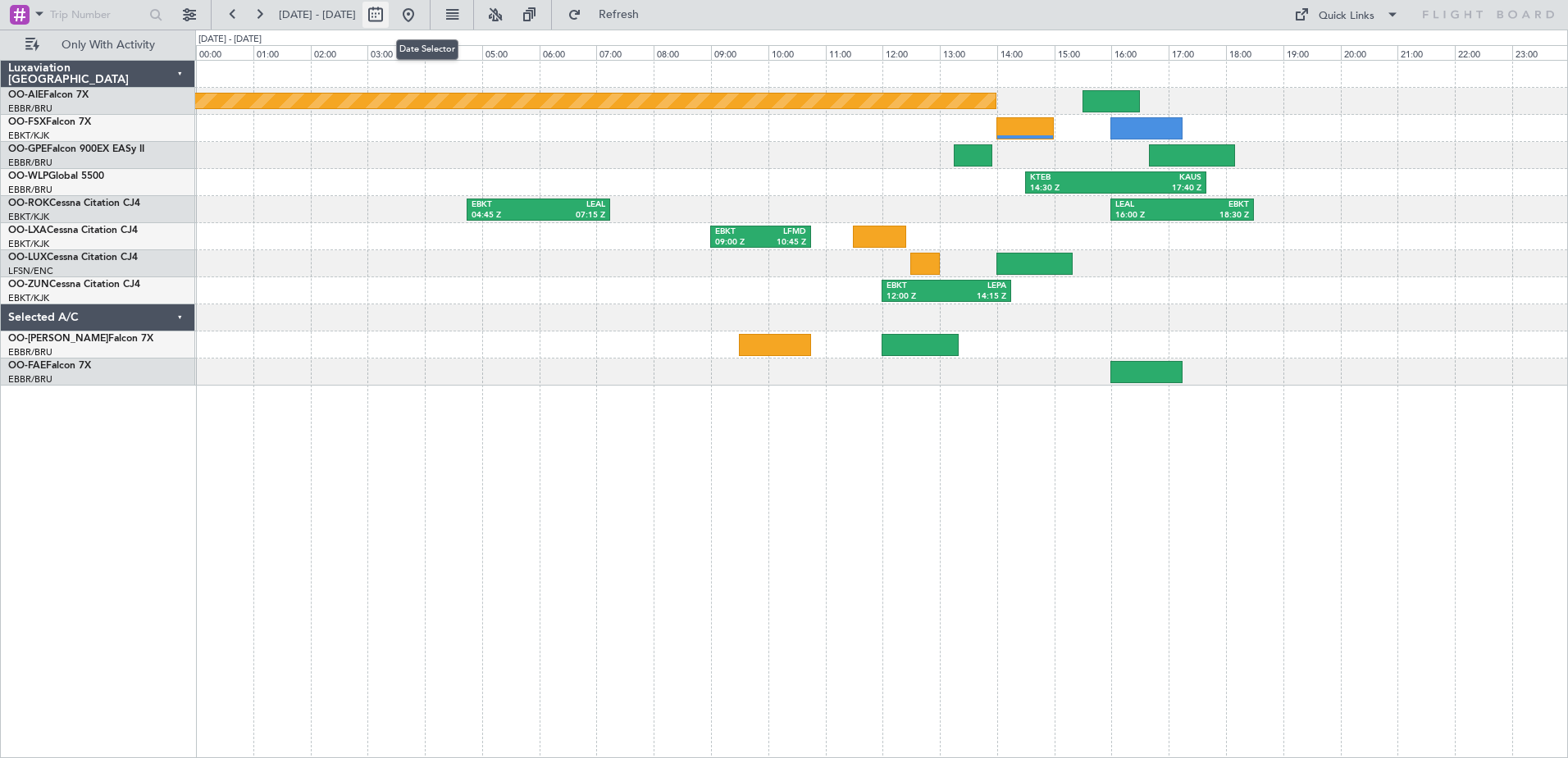
click at [389, 17] on button at bounding box center [375, 15] width 27 height 27
select select "9"
select select "2025"
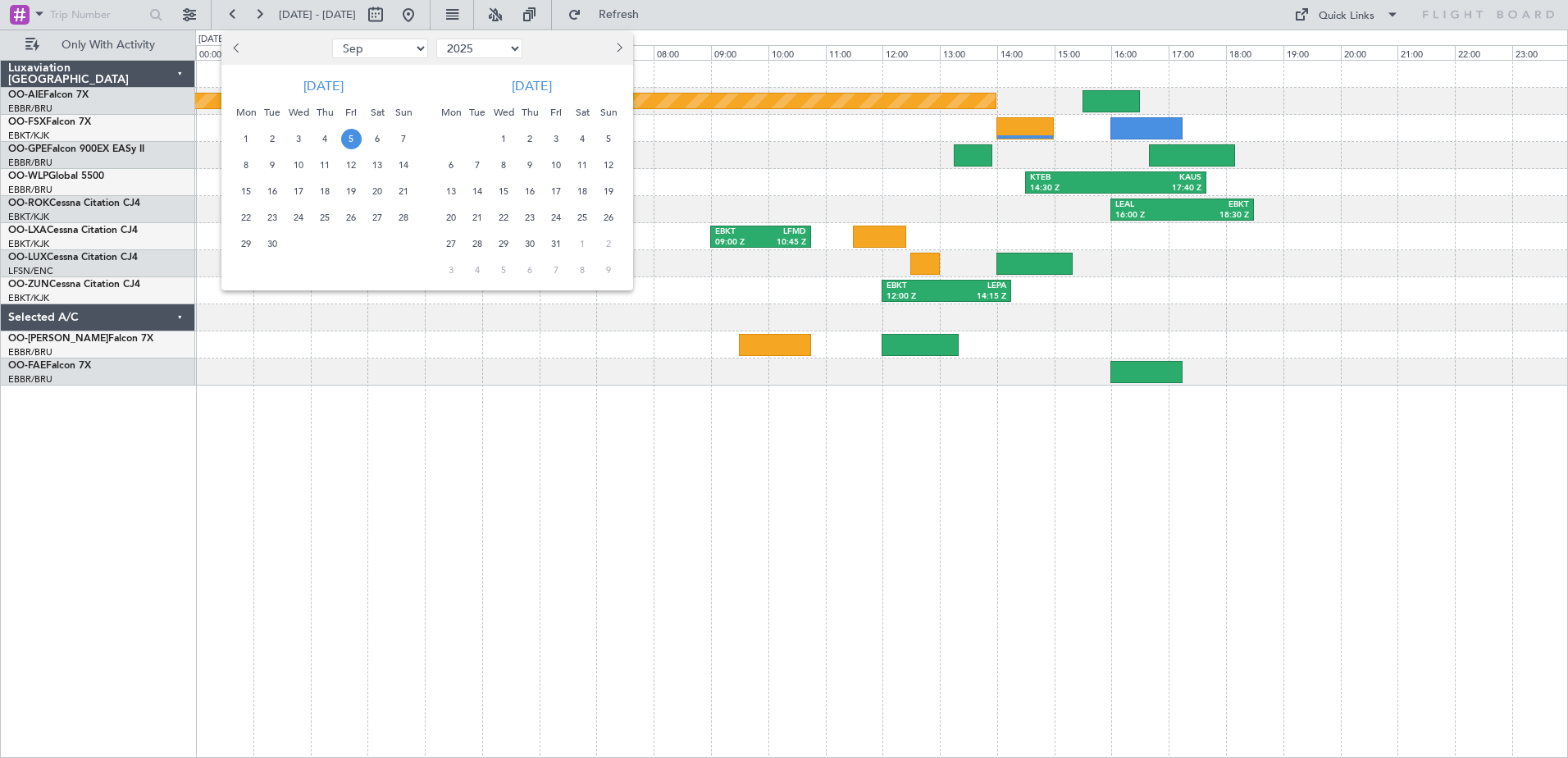
click at [125, 622] on div at bounding box center [784, 379] width 1568 height 758
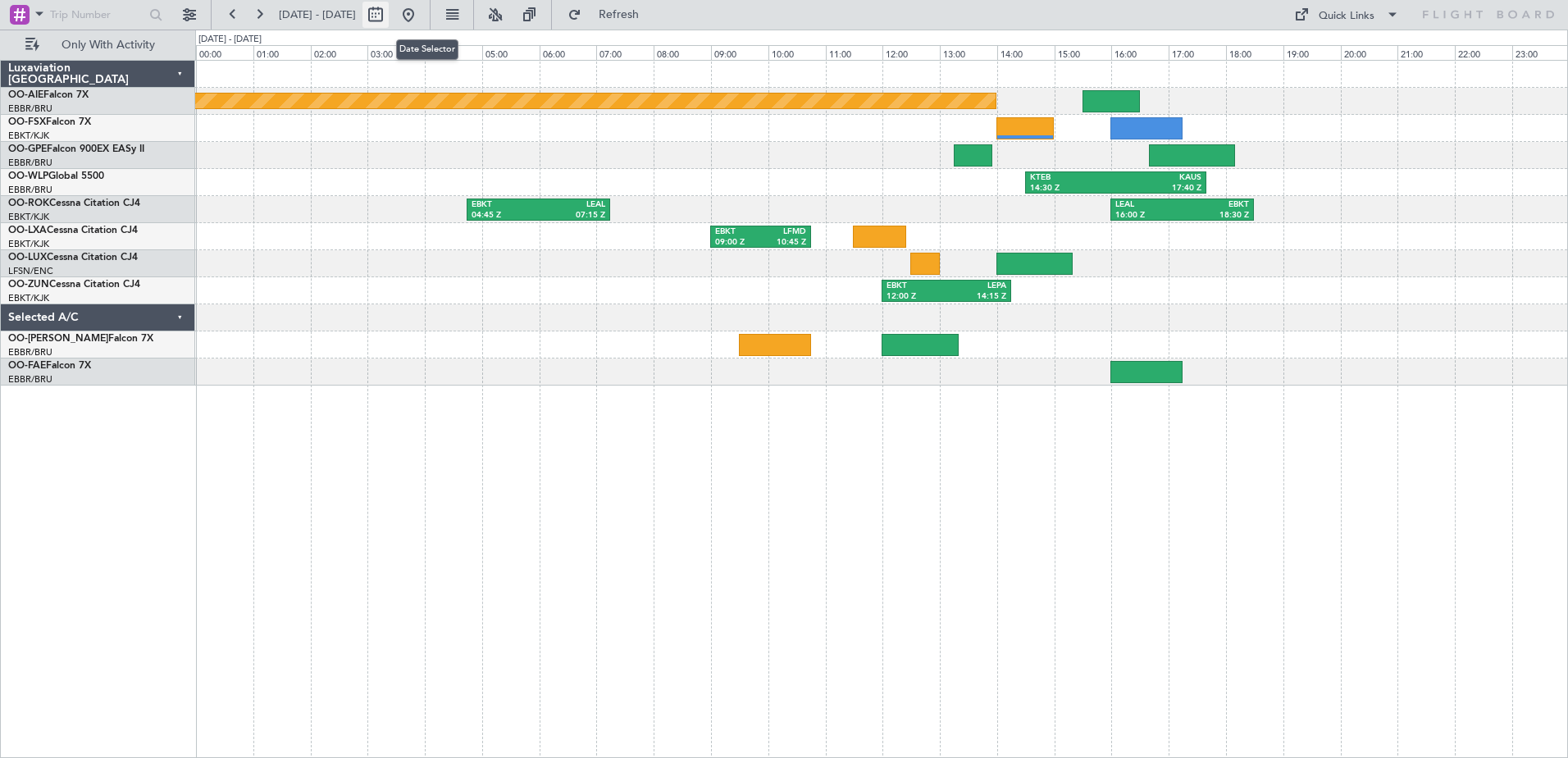
click at [389, 13] on button at bounding box center [375, 15] width 27 height 27
select select "9"
select select "2025"
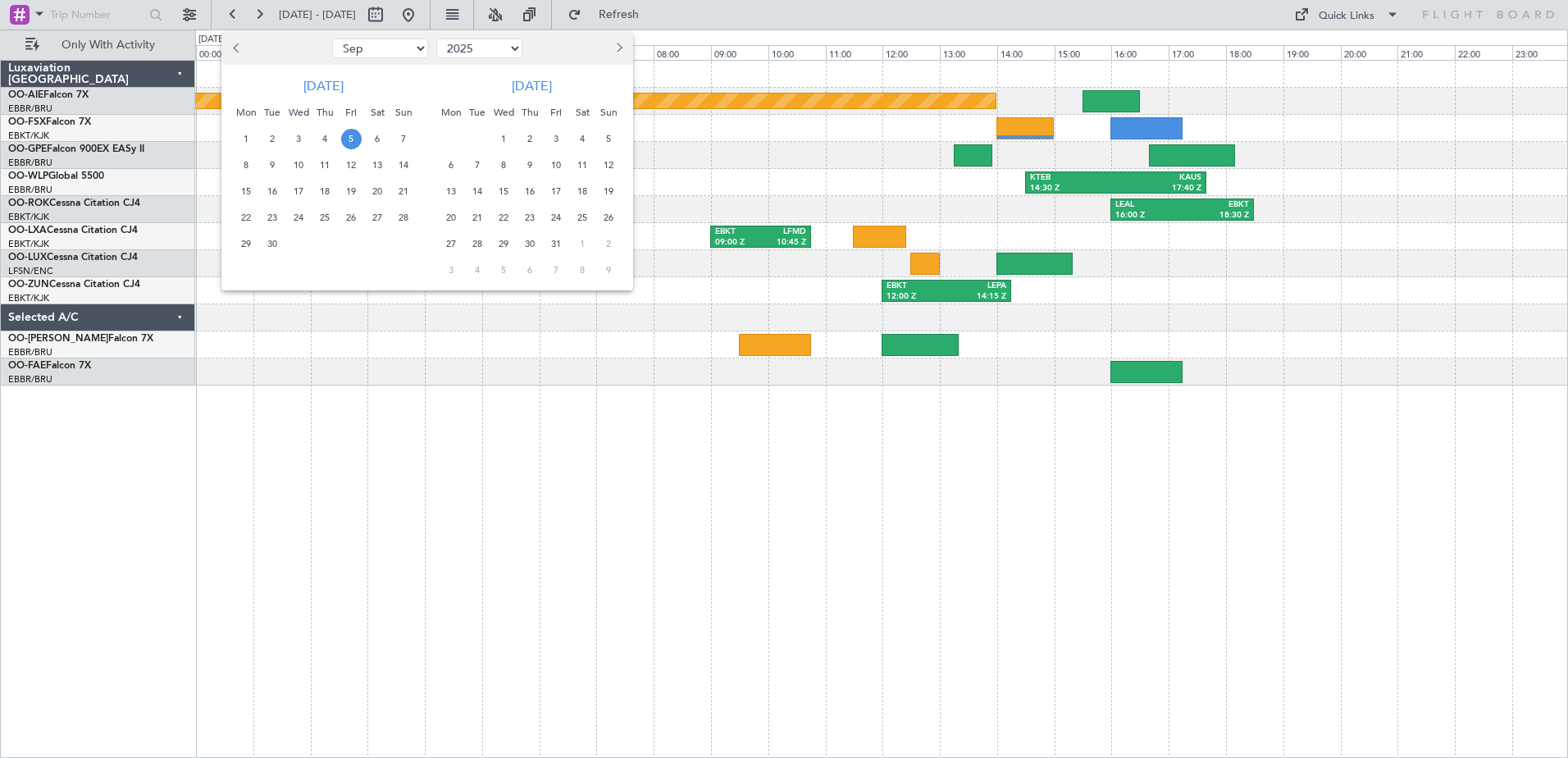
click at [560, 137] on span "3" at bounding box center [556, 139] width 21 height 21
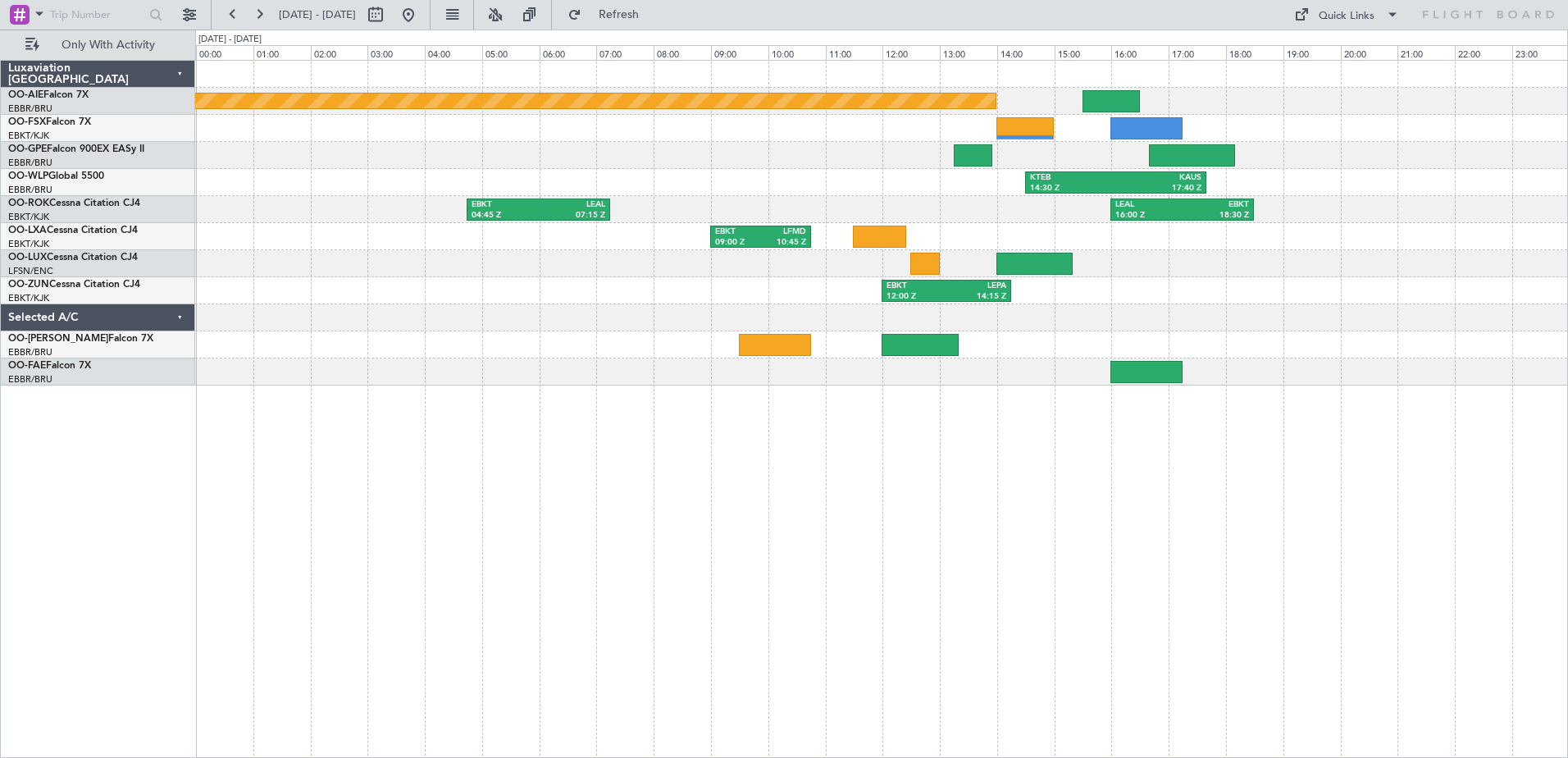
select select "10"
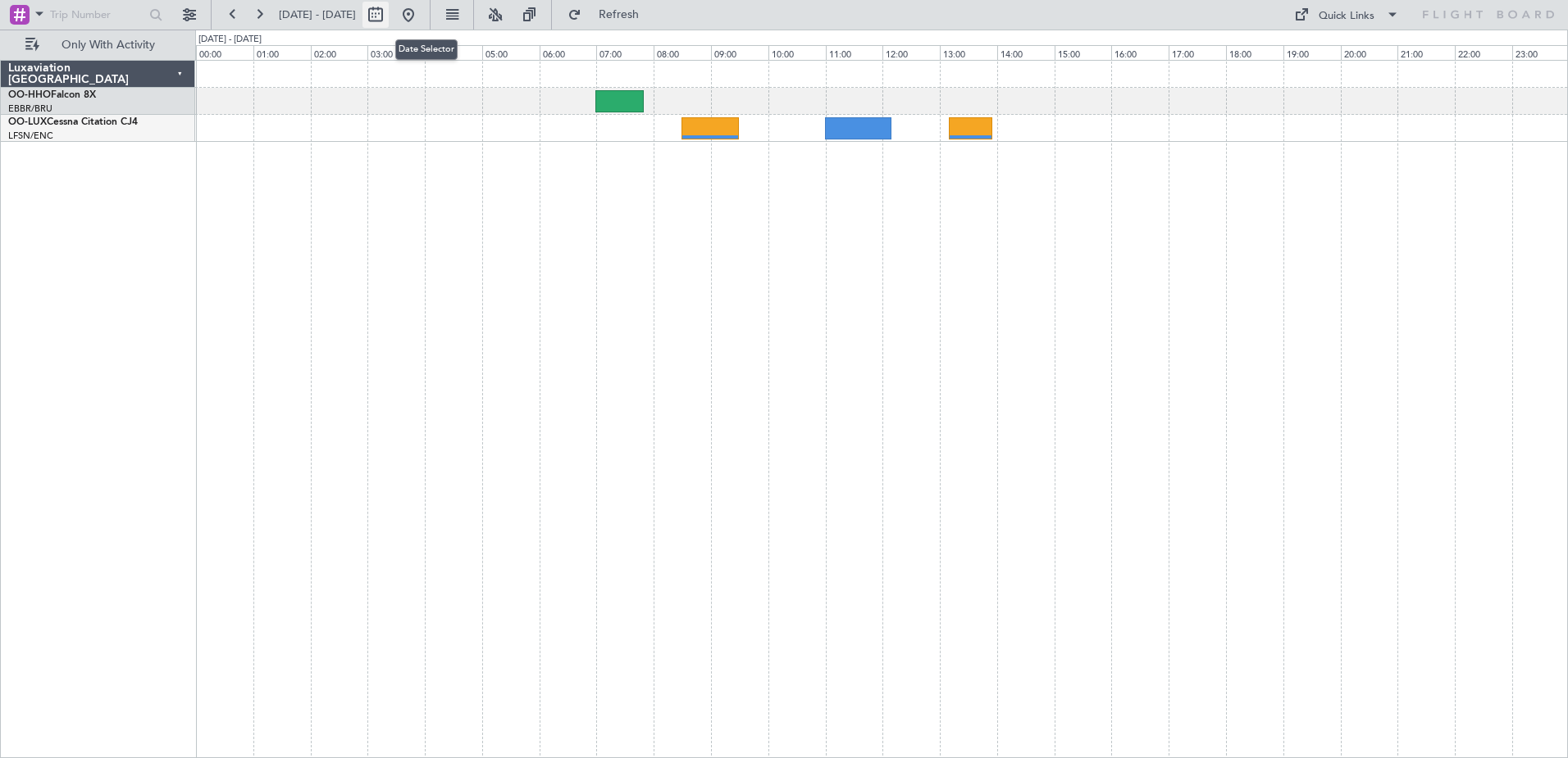
click at [389, 13] on button at bounding box center [375, 15] width 27 height 27
select select "10"
select select "2025"
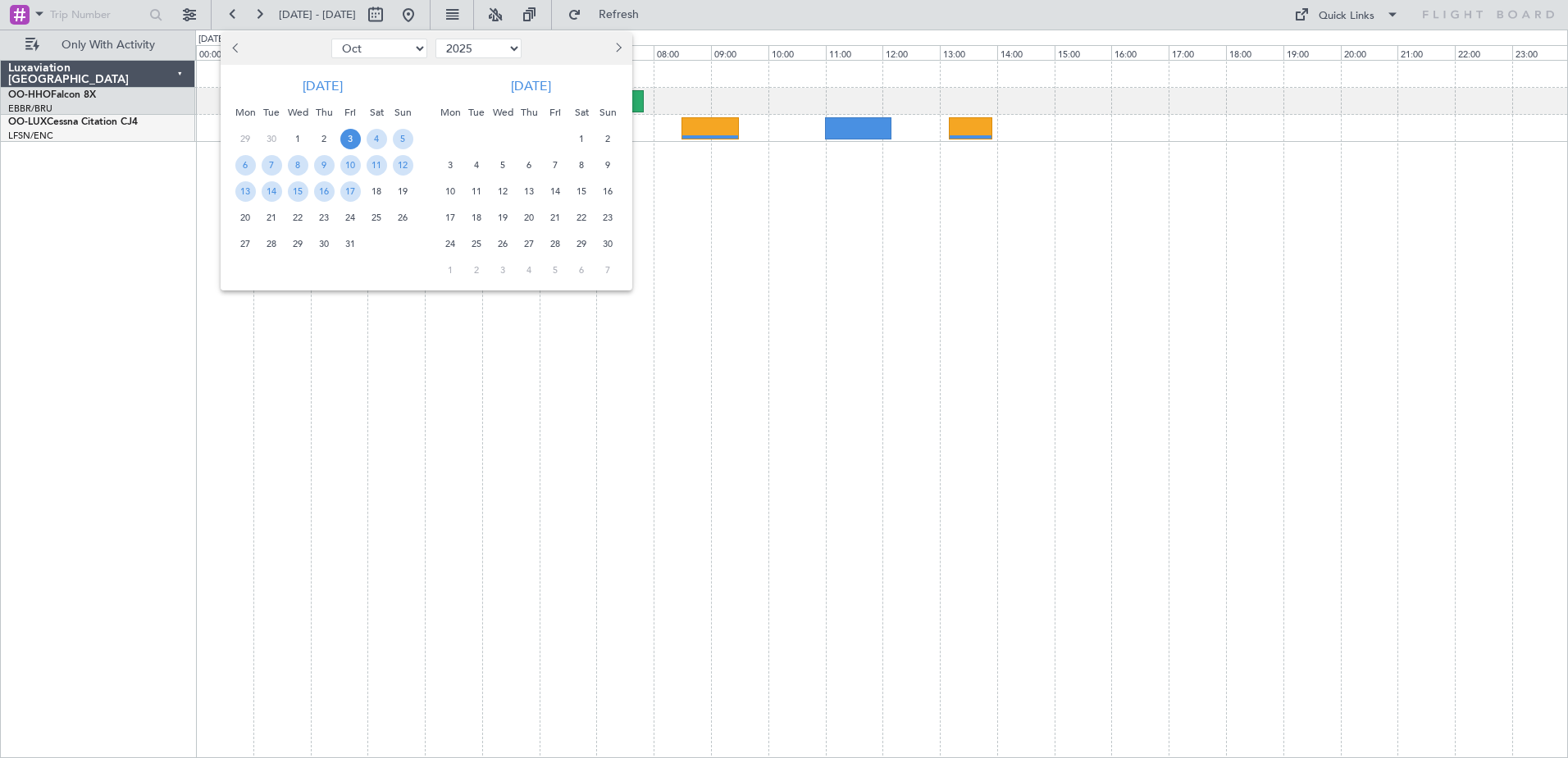
click at [348, 134] on span "3" at bounding box center [350, 139] width 21 height 21
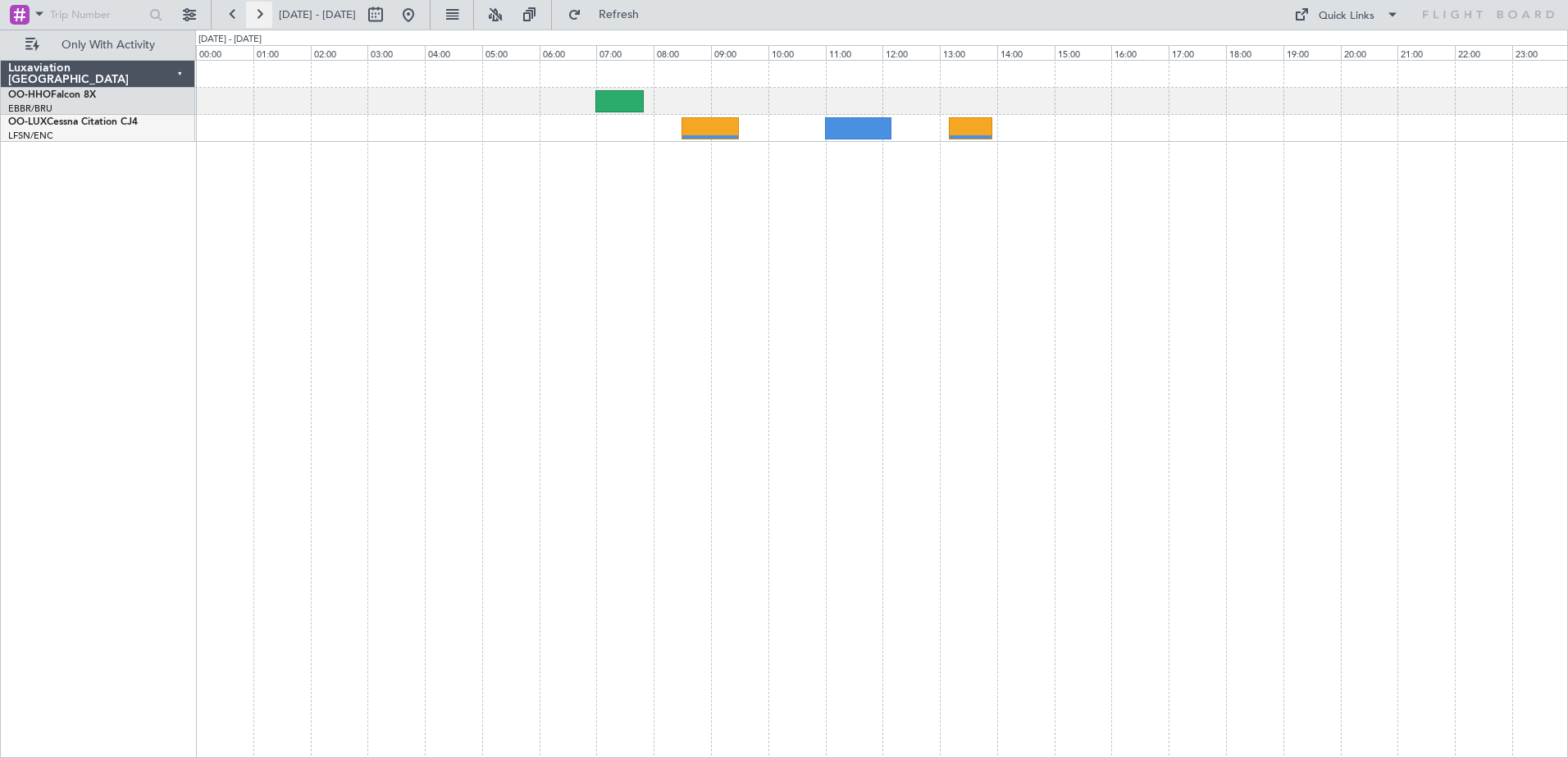
click at [264, 12] on button at bounding box center [259, 15] width 27 height 27
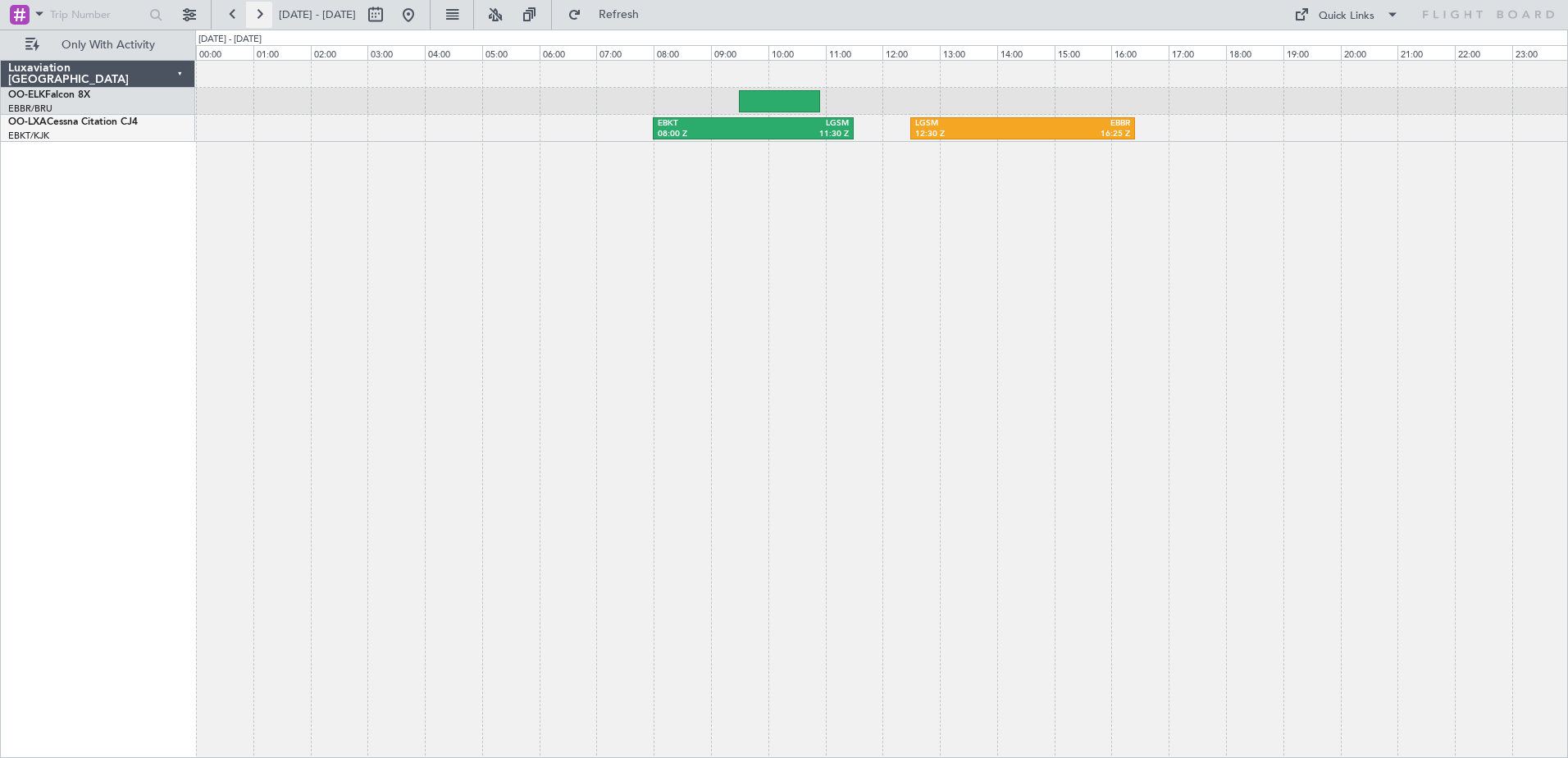
click at [260, 13] on button at bounding box center [259, 15] width 27 height 27
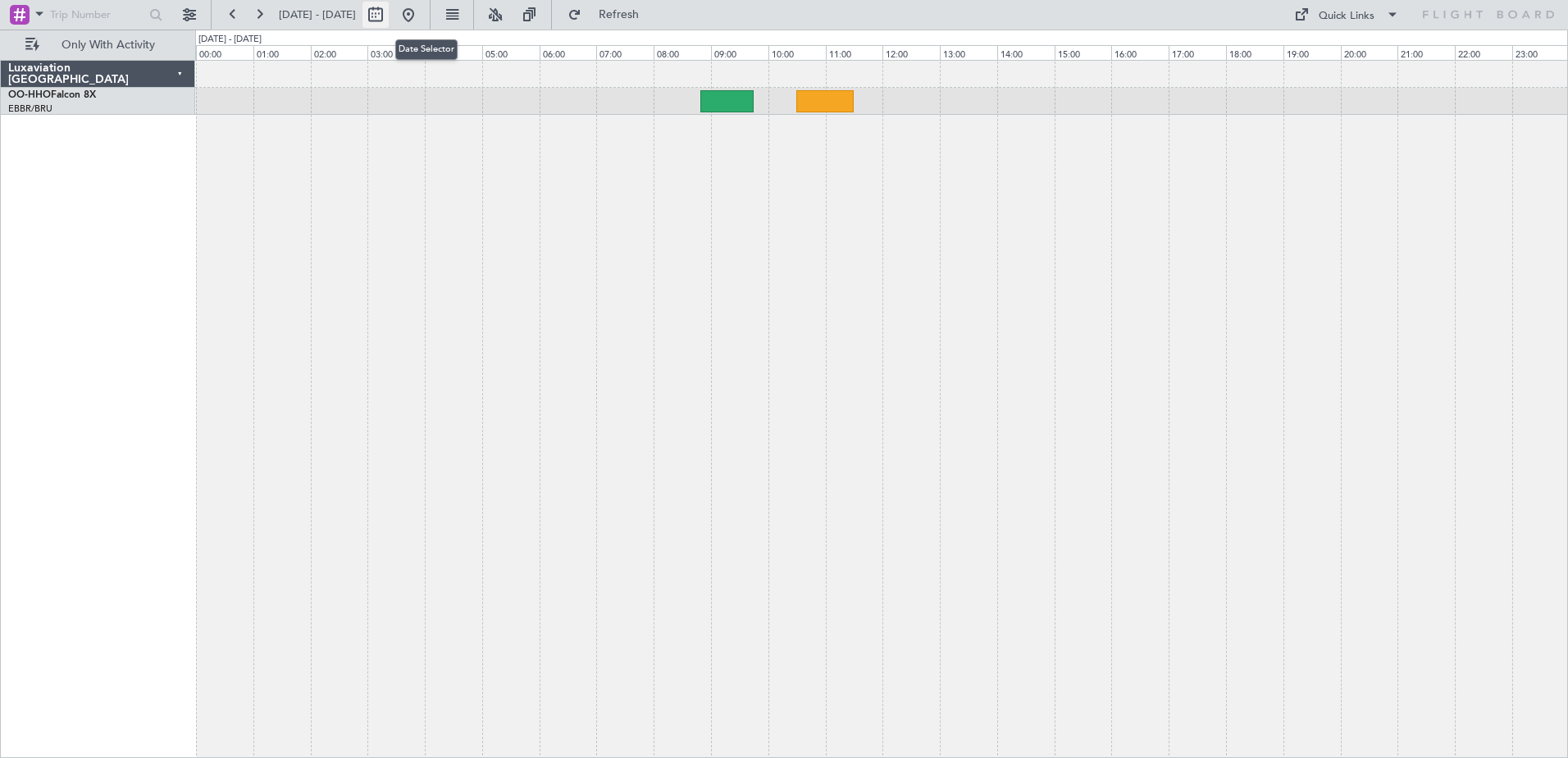
click at [389, 14] on button at bounding box center [375, 15] width 27 height 27
select select "10"
select select "2025"
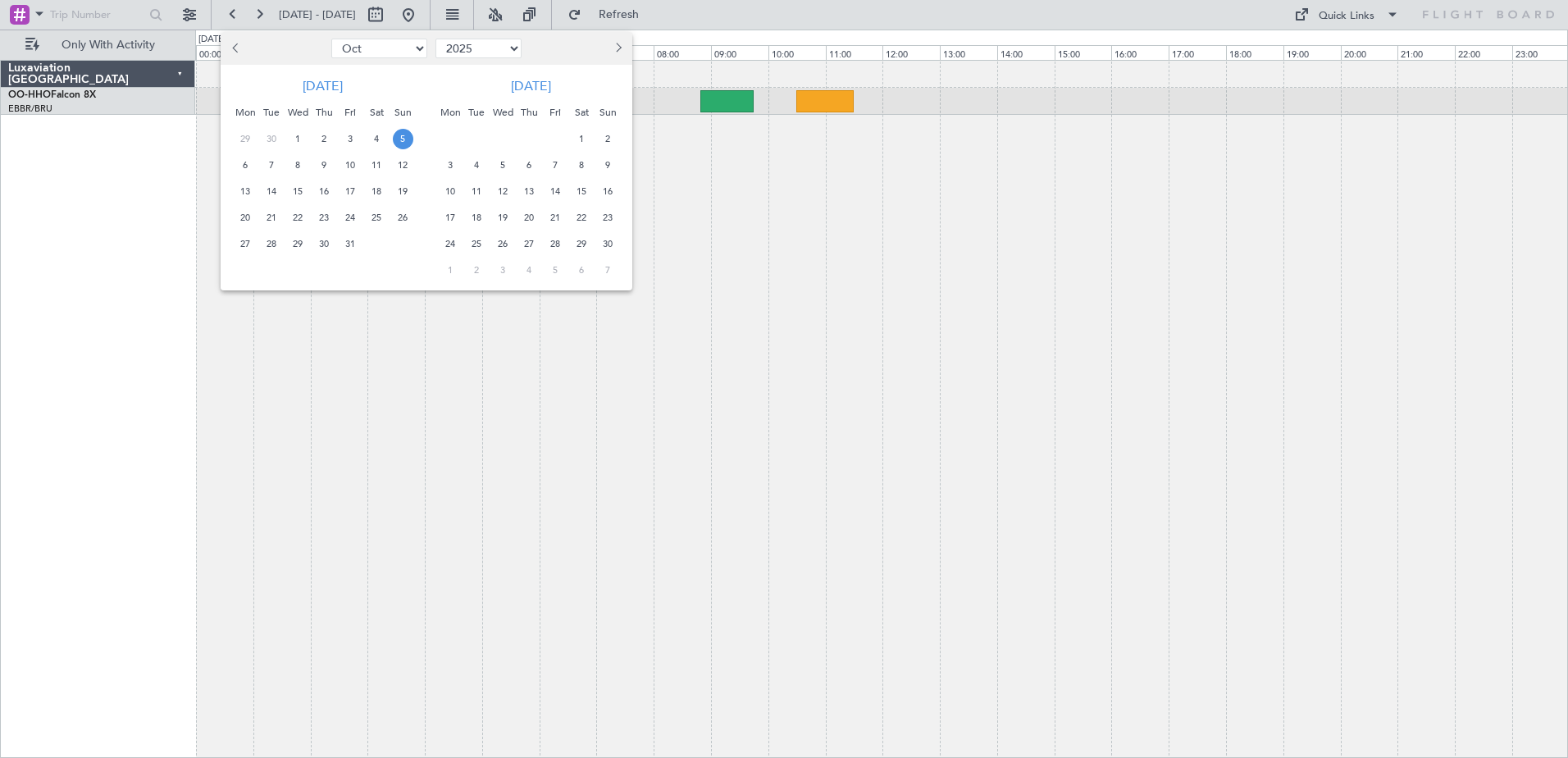
click at [744, 96] on div at bounding box center [784, 379] width 1568 height 758
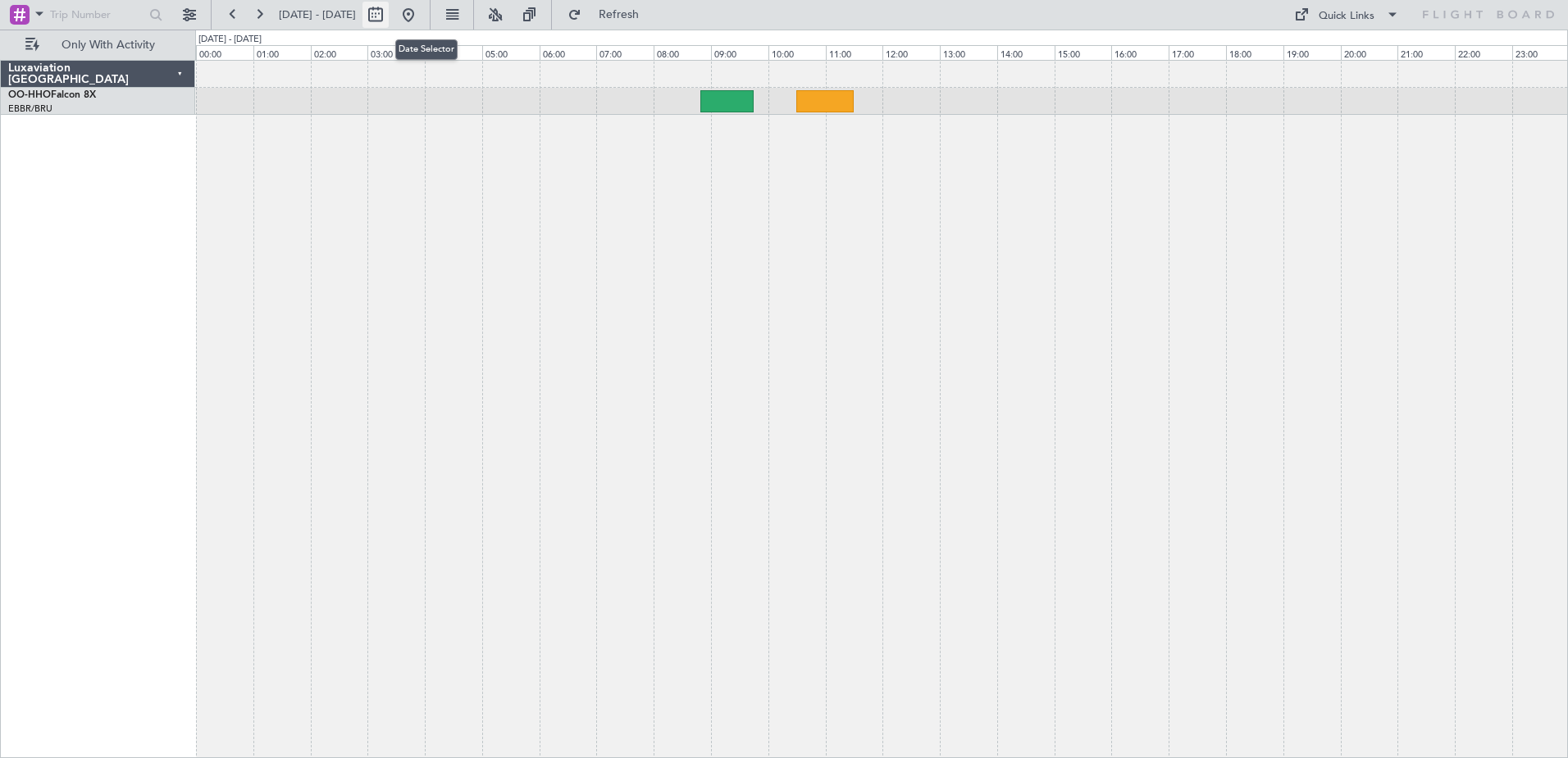
click at [389, 17] on button at bounding box center [375, 15] width 27 height 27
select select "10"
select select "2025"
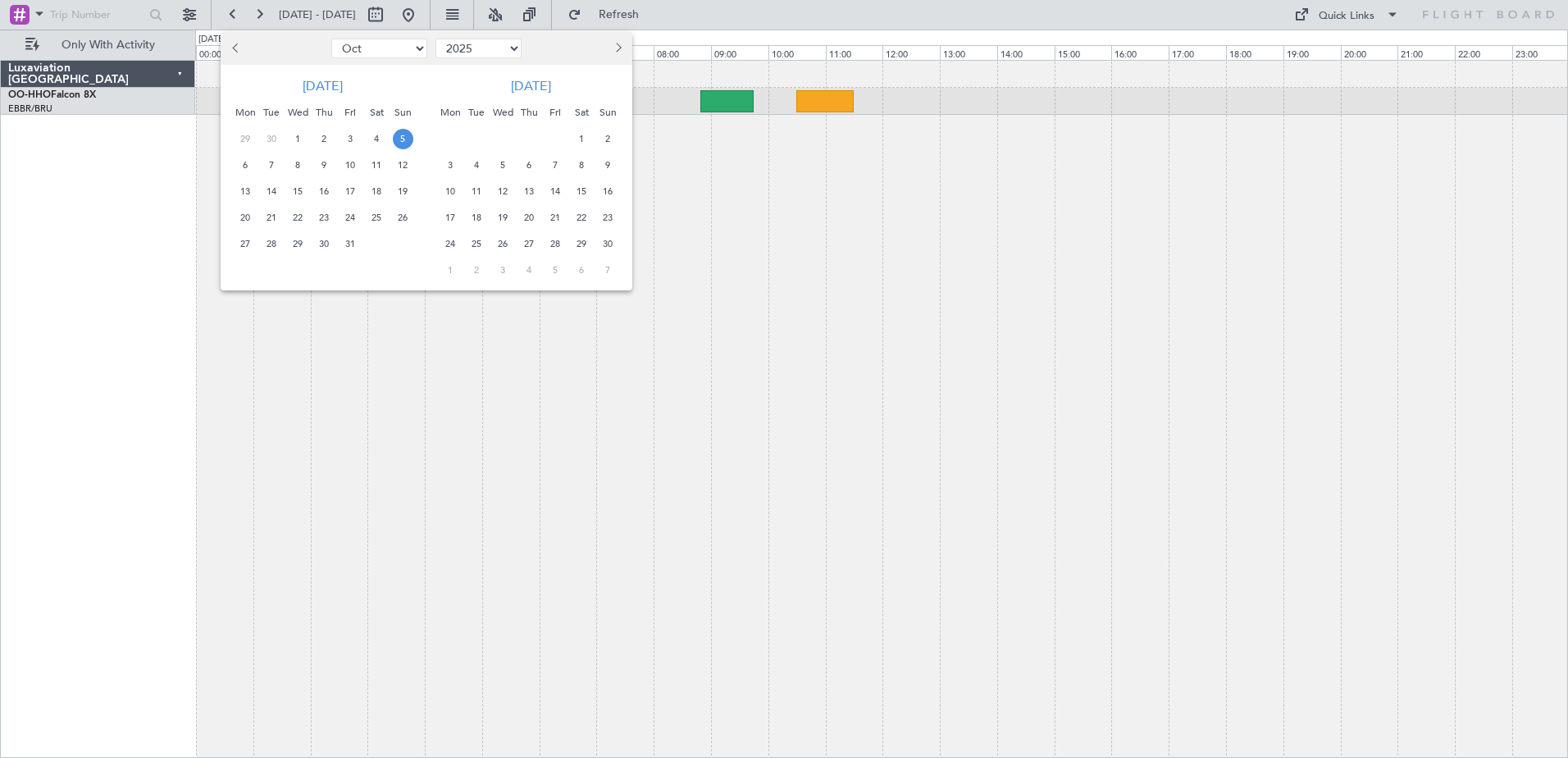
click at [233, 50] on span "Previous month" at bounding box center [237, 47] width 10 height 10
select select "9"
click at [96, 257] on div at bounding box center [784, 379] width 1568 height 758
